Goal: Book appointment/travel/reservation

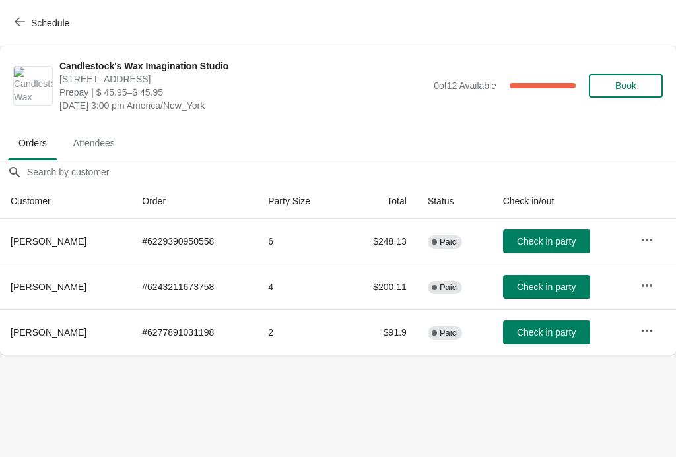
click at [9, 22] on button "Schedule" at bounding box center [43, 23] width 73 height 24
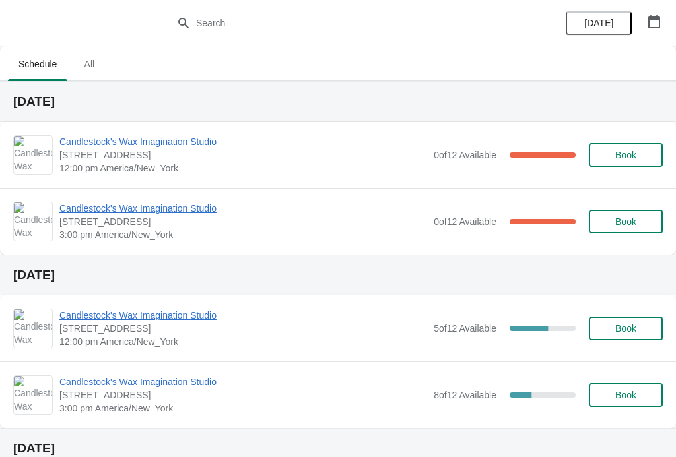
click at [211, 387] on span "Candlestock's Wax Imagination Studio" at bounding box center [243, 382] width 368 height 13
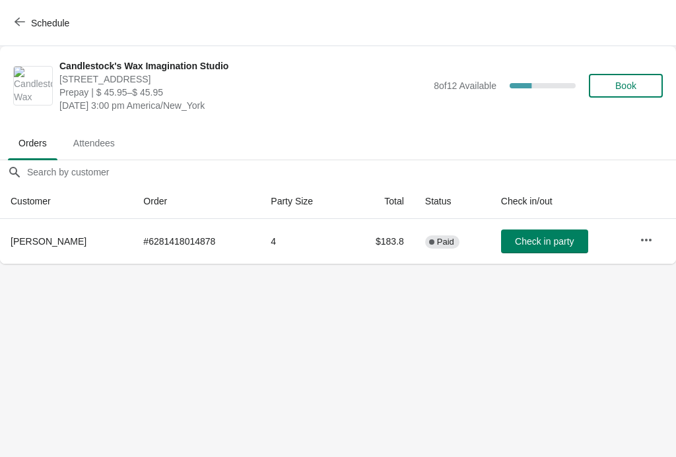
click at [29, 28] on span "Schedule" at bounding box center [43, 22] width 52 height 13
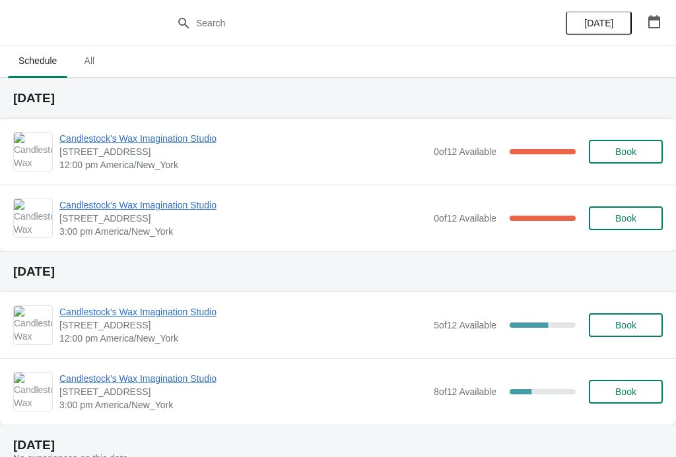
scroll to position [5, 0]
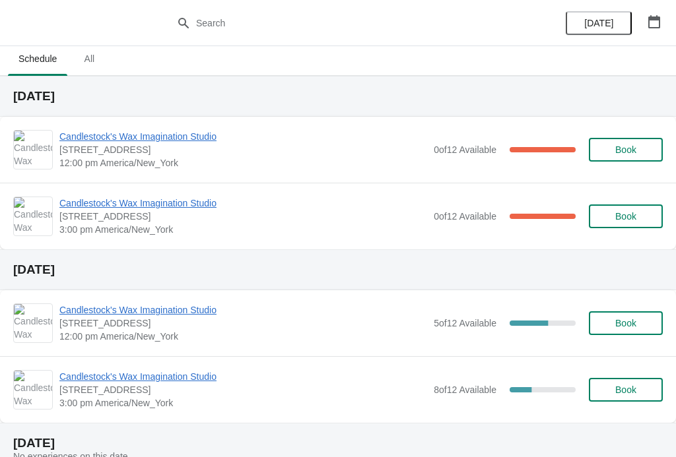
click at [193, 313] on span "Candlestock's Wax Imagination Studio" at bounding box center [243, 310] width 368 height 13
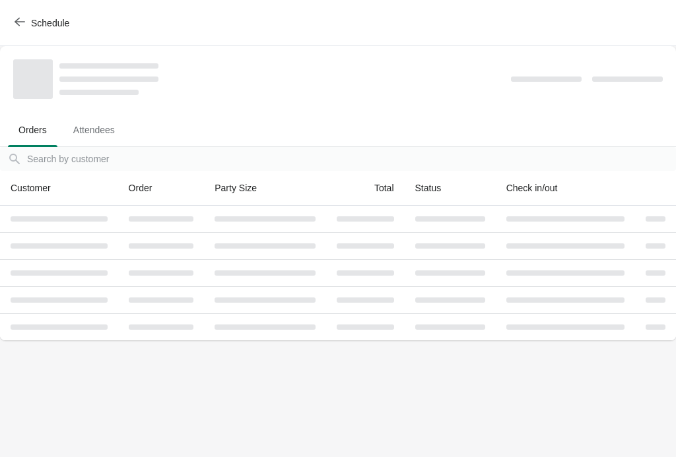
scroll to position [0, 0]
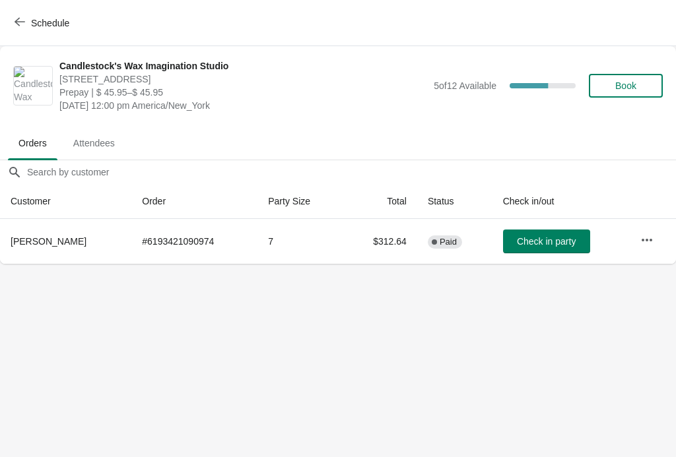
click at [20, 21] on icon "button" at bounding box center [20, 21] width 11 height 11
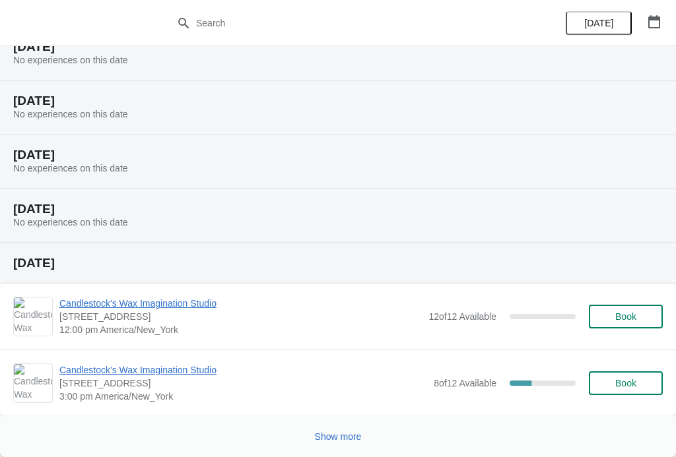
scroll to position [456, 0]
click at [345, 436] on span "Show more" at bounding box center [338, 437] width 47 height 11
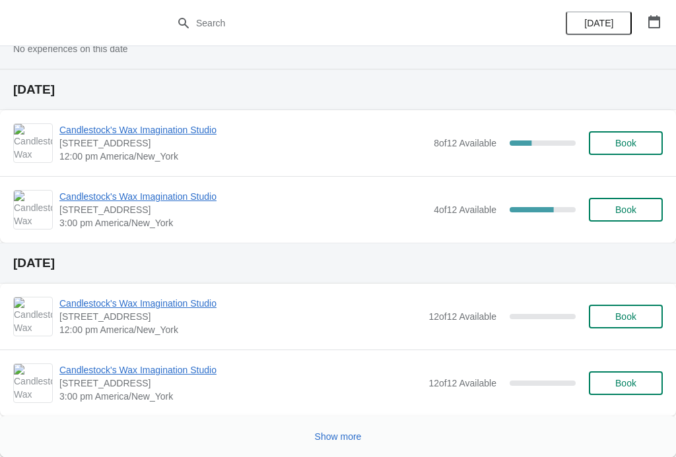
scroll to position [1247, 0]
click at [211, 197] on span "Candlestock's Wax Imagination Studio" at bounding box center [243, 196] width 368 height 13
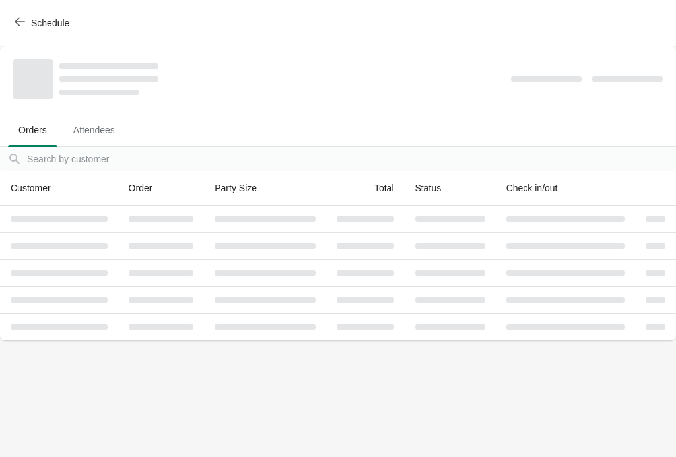
scroll to position [0, 0]
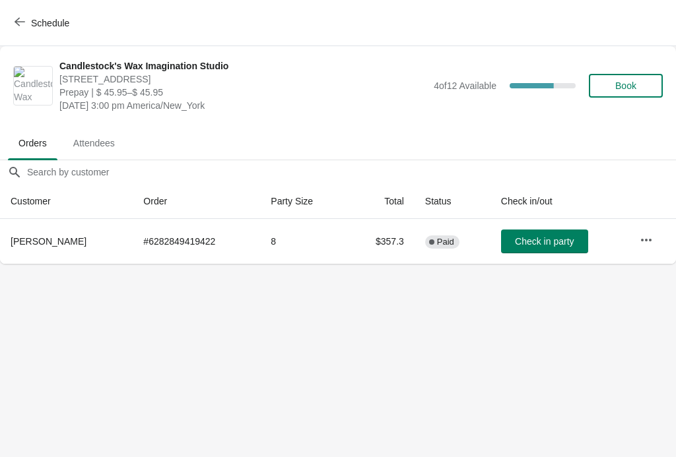
click at [7, 16] on button "Schedule" at bounding box center [43, 23] width 73 height 24
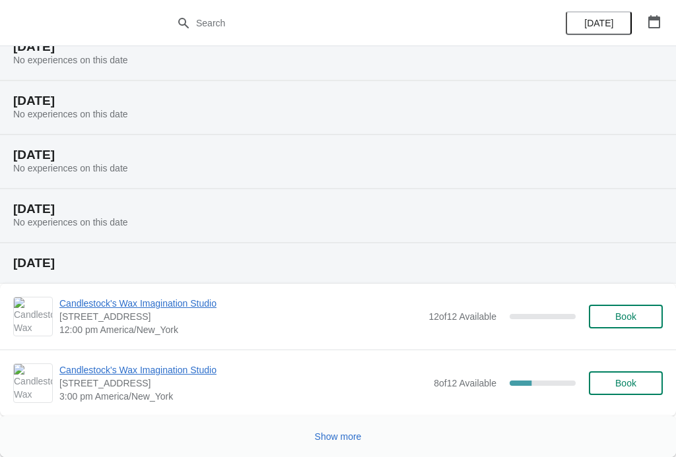
scroll to position [456, 0]
click at [321, 434] on span "Show more" at bounding box center [338, 437] width 47 height 11
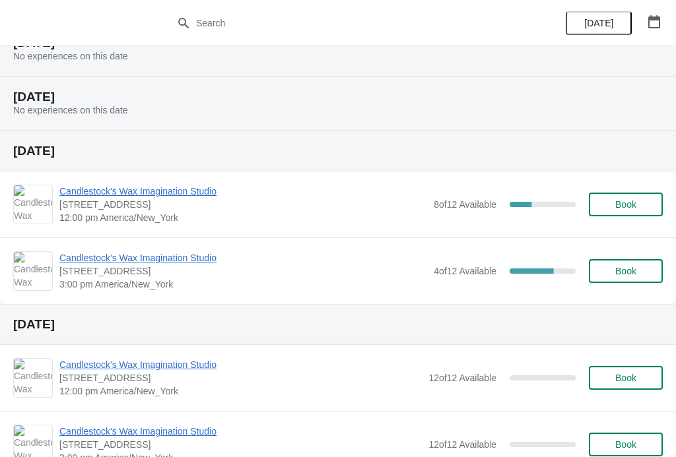
scroll to position [1185, 0]
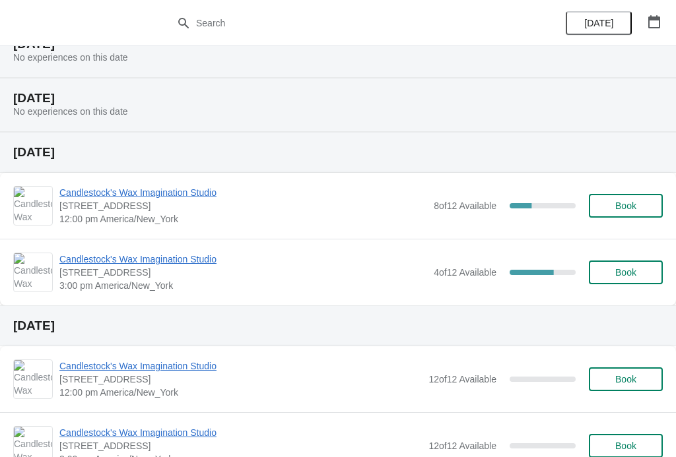
click at [91, 195] on span "Candlestock's Wax Imagination Studio" at bounding box center [243, 192] width 368 height 13
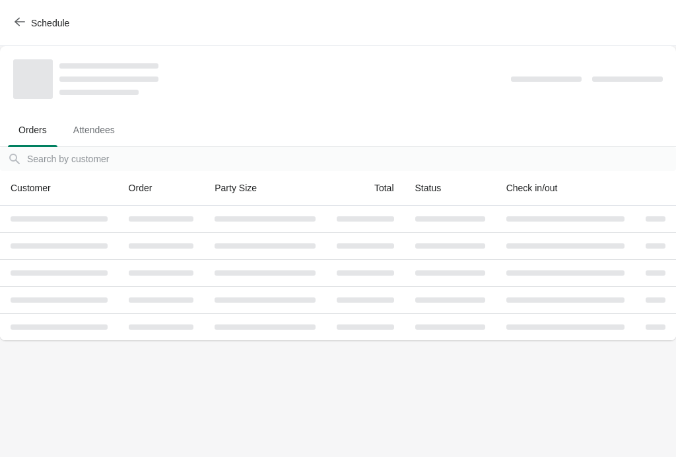
scroll to position [0, 0]
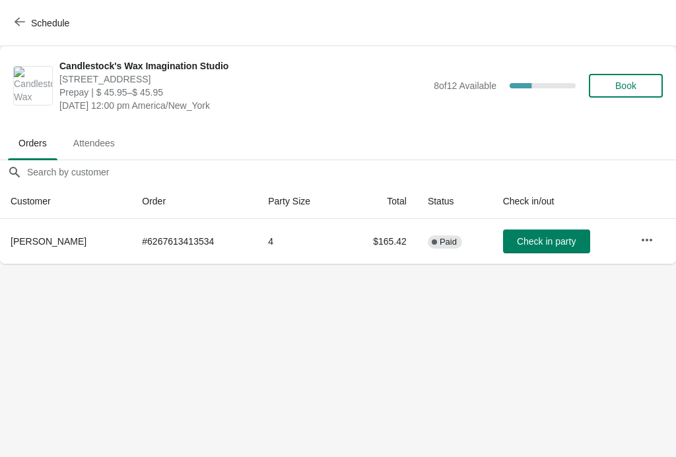
click at [21, 28] on span "button" at bounding box center [20, 22] width 11 height 13
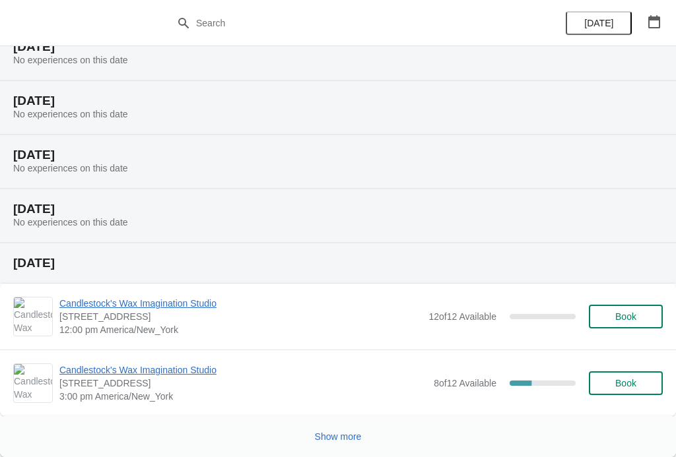
scroll to position [456, 0]
click at [334, 440] on span "Show more" at bounding box center [338, 437] width 47 height 11
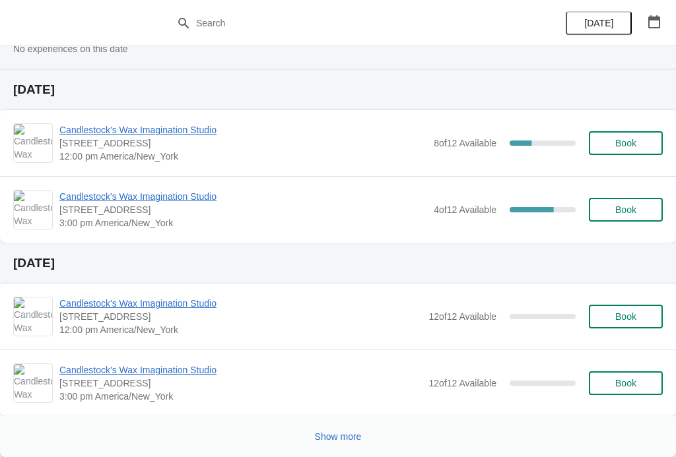
scroll to position [1247, 0]
click at [327, 432] on span "Show more" at bounding box center [338, 437] width 47 height 11
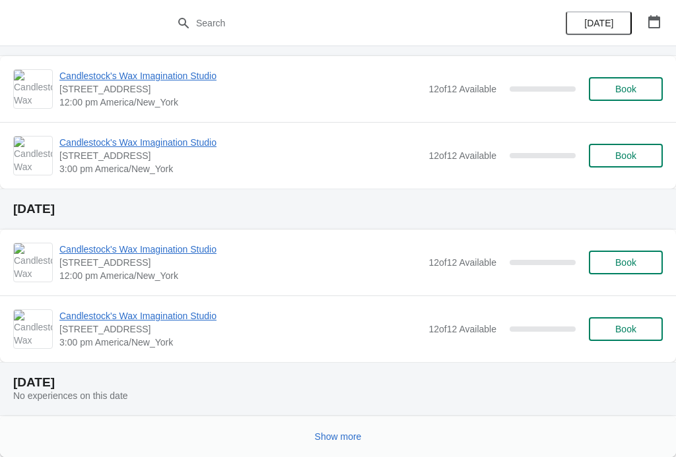
scroll to position [1919, 0]
click at [329, 427] on button "Show more" at bounding box center [338, 437] width 57 height 24
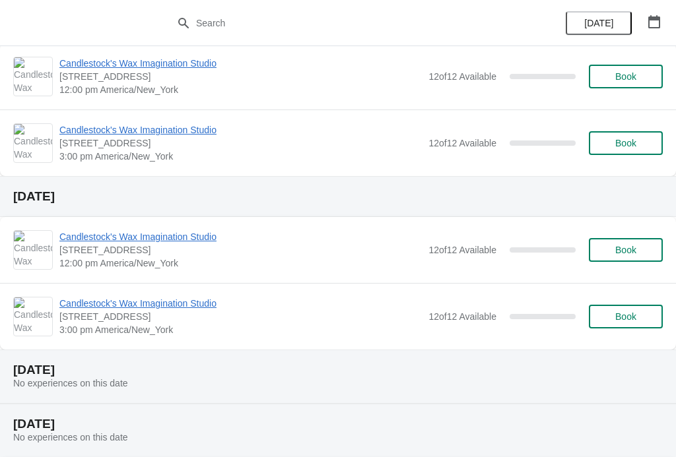
scroll to position [2551, 0]
